Goal: Task Accomplishment & Management: Manage account settings

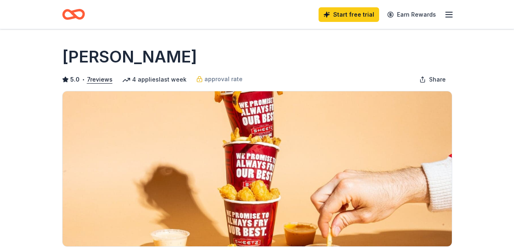
scroll to position [160, 0]
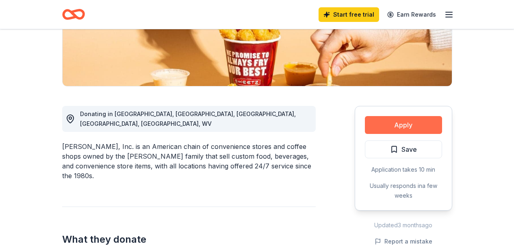
click at [408, 124] on button "Apply" at bounding box center [403, 125] width 77 height 18
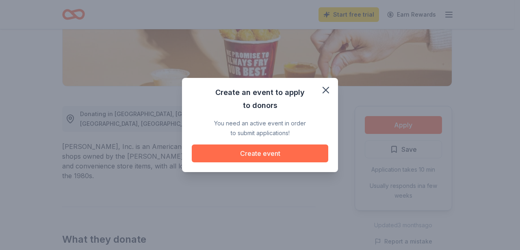
click at [271, 154] on button "Create event" at bounding box center [260, 154] width 136 height 18
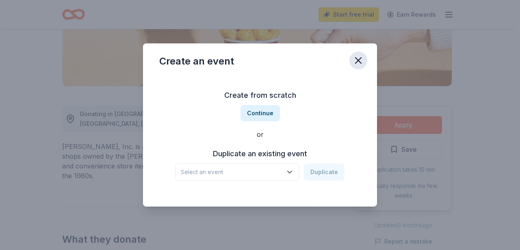
click at [361, 55] on icon "button" at bounding box center [357, 60] width 11 height 11
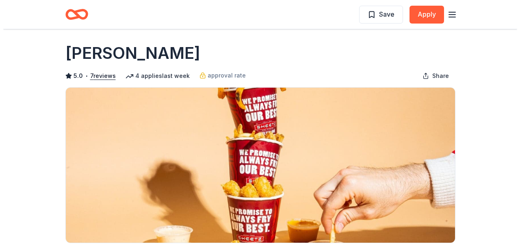
scroll to position [0, 0]
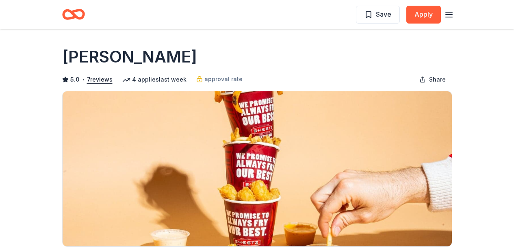
click at [450, 13] on icon "button" at bounding box center [449, 15] width 10 height 10
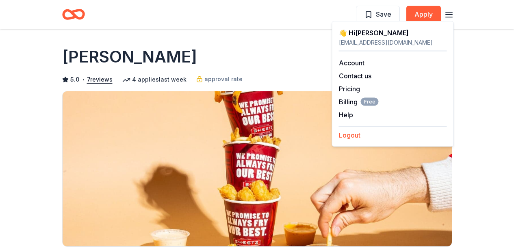
click at [351, 137] on button "Logout" at bounding box center [350, 135] width 22 height 10
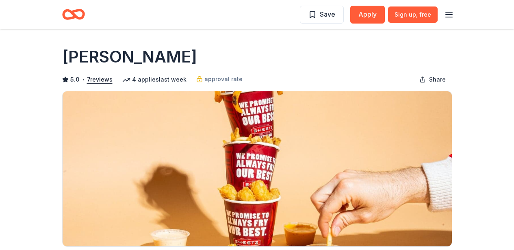
click at [446, 18] on icon "button" at bounding box center [449, 15] width 10 height 10
click at [448, 11] on icon "button" at bounding box center [449, 15] width 10 height 10
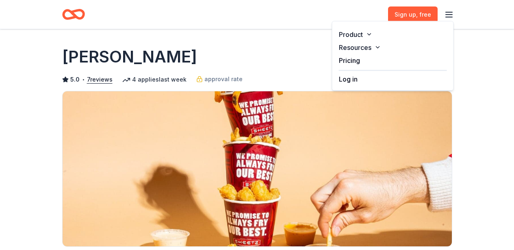
click at [398, 86] on div "Product Resources Pricing Log in" at bounding box center [393, 56] width 122 height 70
click at [352, 81] on button "Log in" at bounding box center [348, 79] width 19 height 10
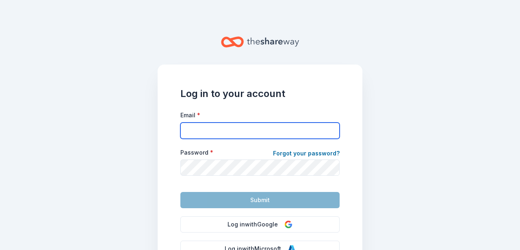
click at [249, 130] on input "Email *" at bounding box center [259, 131] width 159 height 16
type input "[EMAIL_ADDRESS][DOMAIN_NAME]"
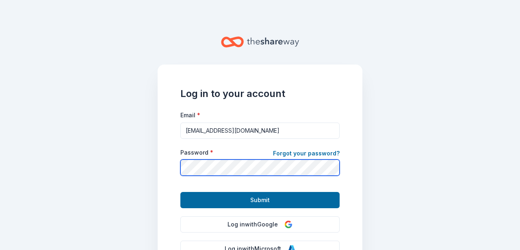
click at [180, 192] on button "Submit" at bounding box center [259, 200] width 159 height 16
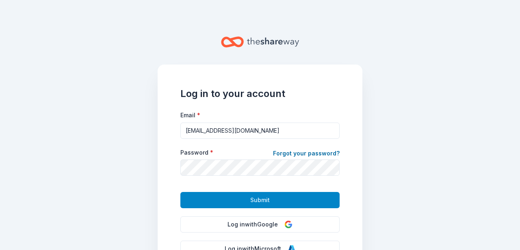
click at [265, 197] on span "Submit" at bounding box center [259, 200] width 19 height 10
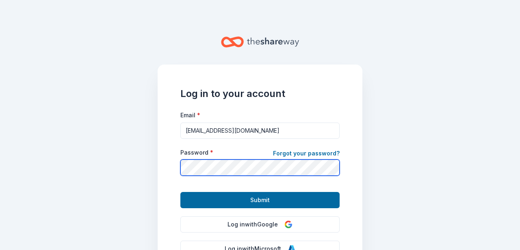
click at [129, 165] on main "Log in to your account Email * [EMAIL_ADDRESS][DOMAIN_NAME] Password * Forgot y…" at bounding box center [260, 125] width 520 height 250
click at [180, 192] on button "Submit" at bounding box center [259, 200] width 159 height 16
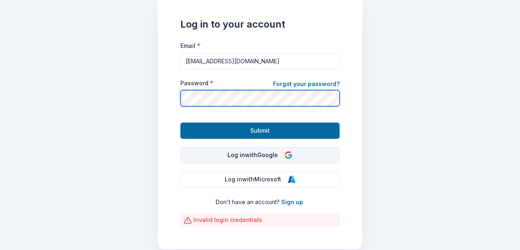
scroll to position [98, 0]
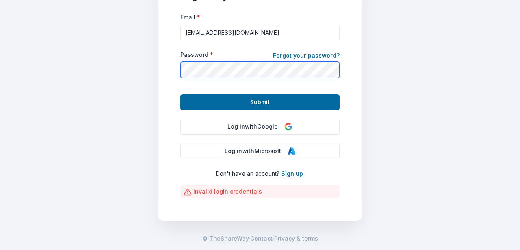
click at [167, 68] on div "Log in to your account Email * [EMAIL_ADDRESS][DOMAIN_NAME] Password * Forgot y…" at bounding box center [260, 94] width 205 height 254
click at [180, 94] on button "Submit" at bounding box center [259, 102] width 159 height 16
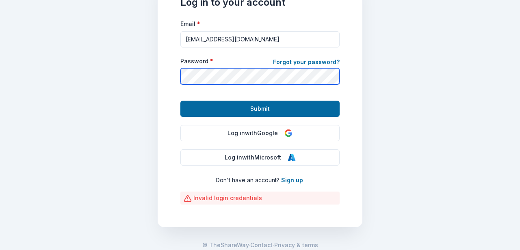
scroll to position [82, 0]
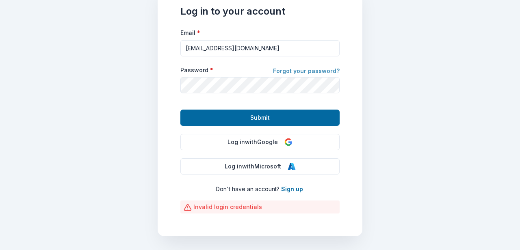
click at [316, 71] on link "Forgot your password?" at bounding box center [306, 71] width 67 height 11
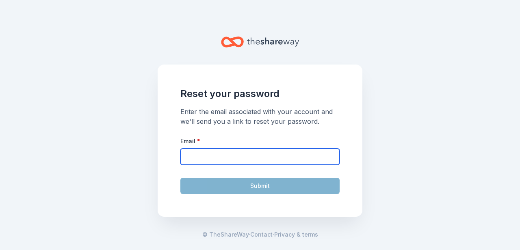
click at [263, 158] on input "Email *" at bounding box center [259, 157] width 159 height 16
type input "[EMAIL_ADDRESS][DOMAIN_NAME]"
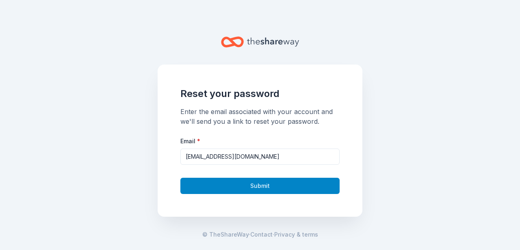
click at [258, 184] on button "Submit" at bounding box center [259, 186] width 159 height 16
